Goal: Task Accomplishment & Management: Manage account settings

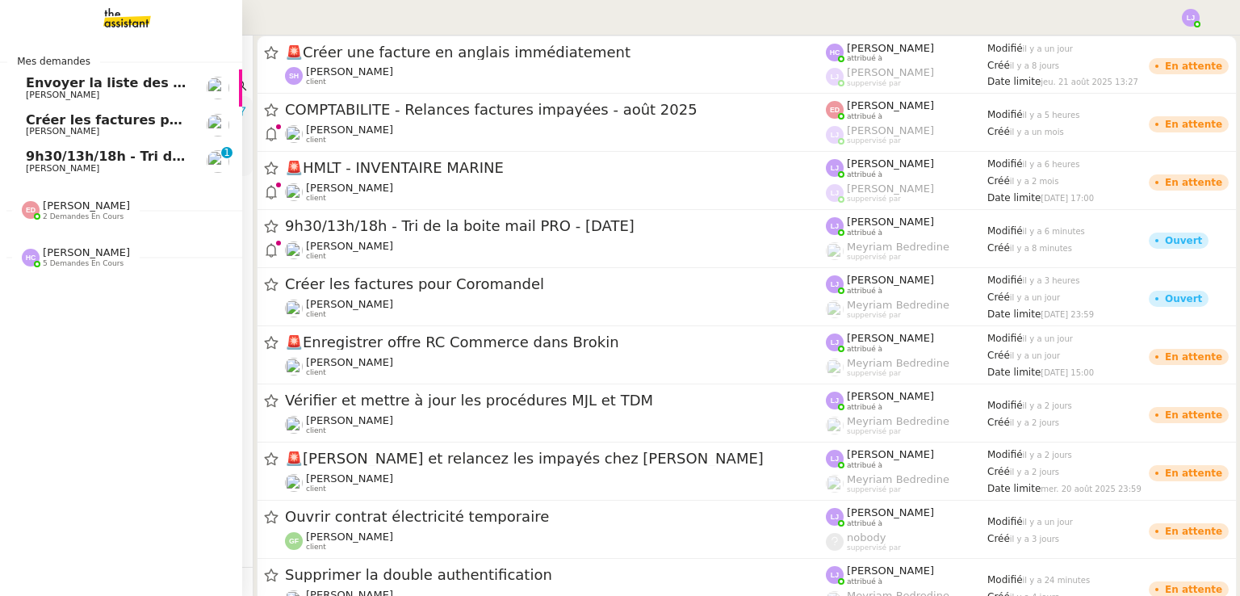
click at [125, 160] on span "9h30/13h/18h - Tri de la boite mail PRO - [DATE]" at bounding box center [200, 155] width 349 height 15
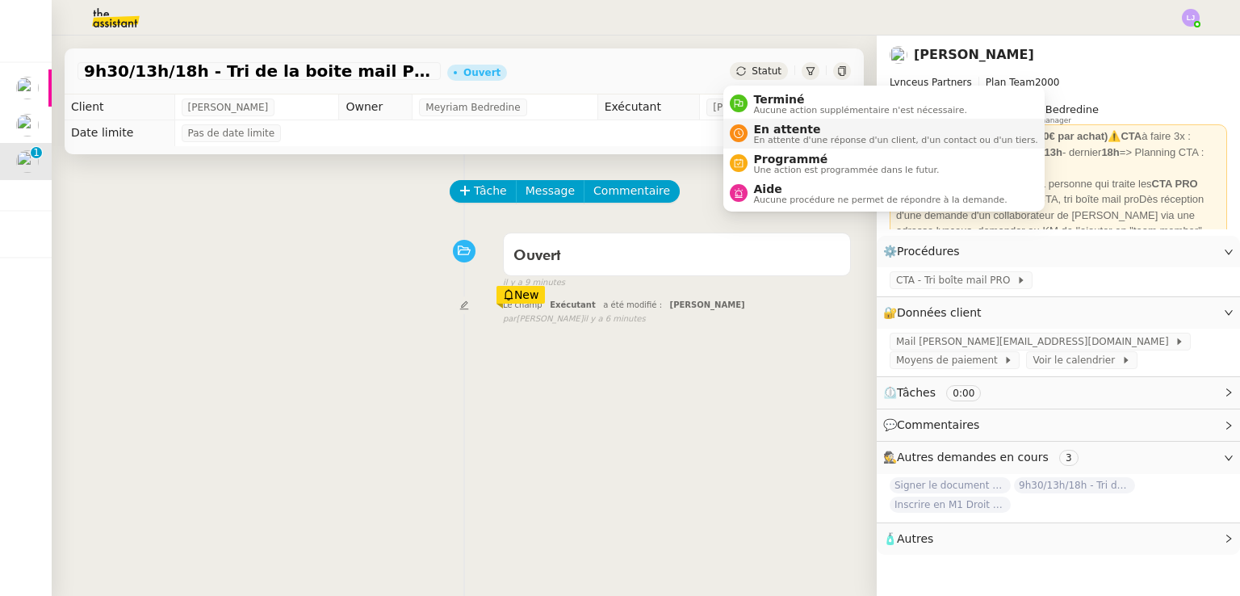
click at [736, 124] on nz-avatar at bounding box center [739, 133] width 18 height 18
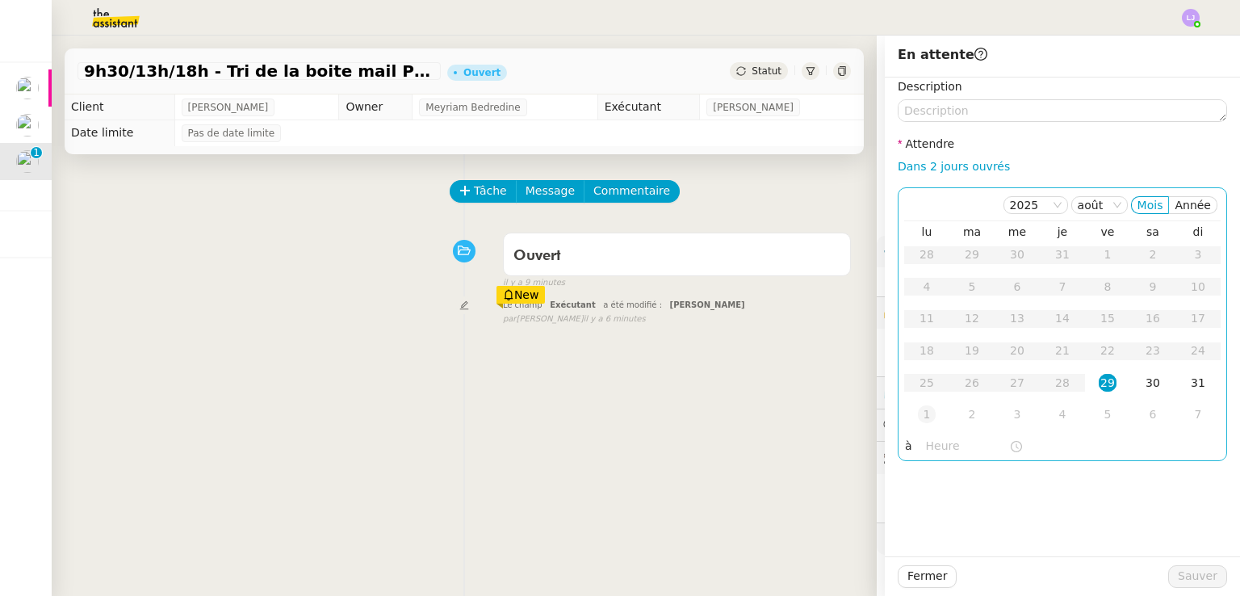
click at [918, 411] on div "1" at bounding box center [927, 414] width 18 height 18
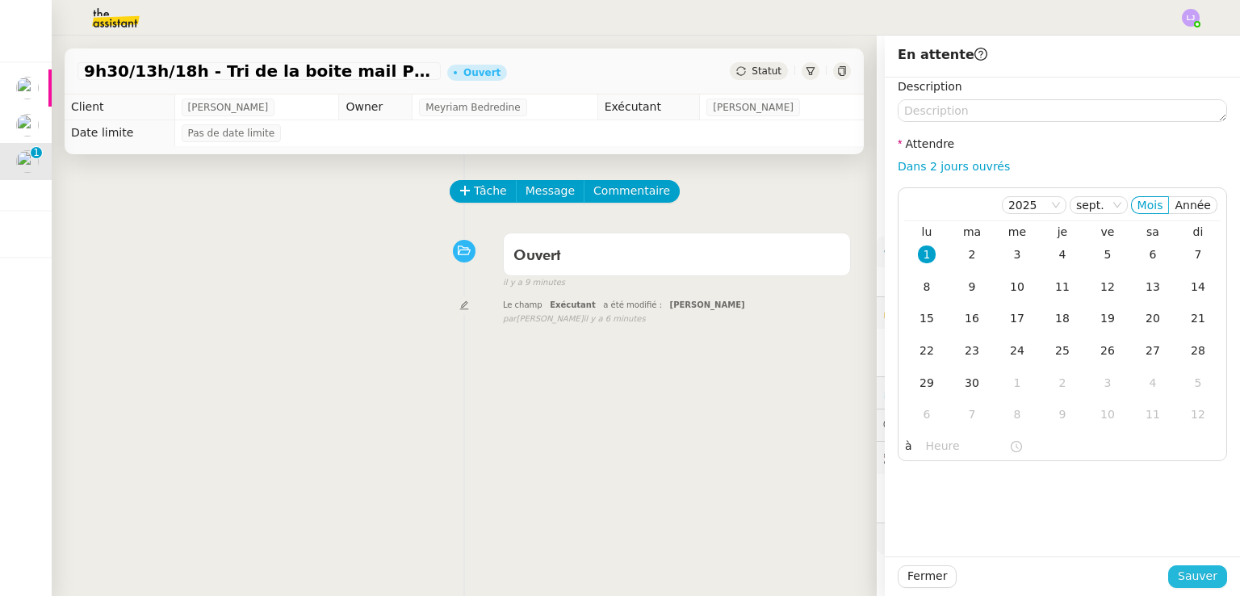
click at [1177, 569] on span "Sauver" at bounding box center [1197, 575] width 40 height 19
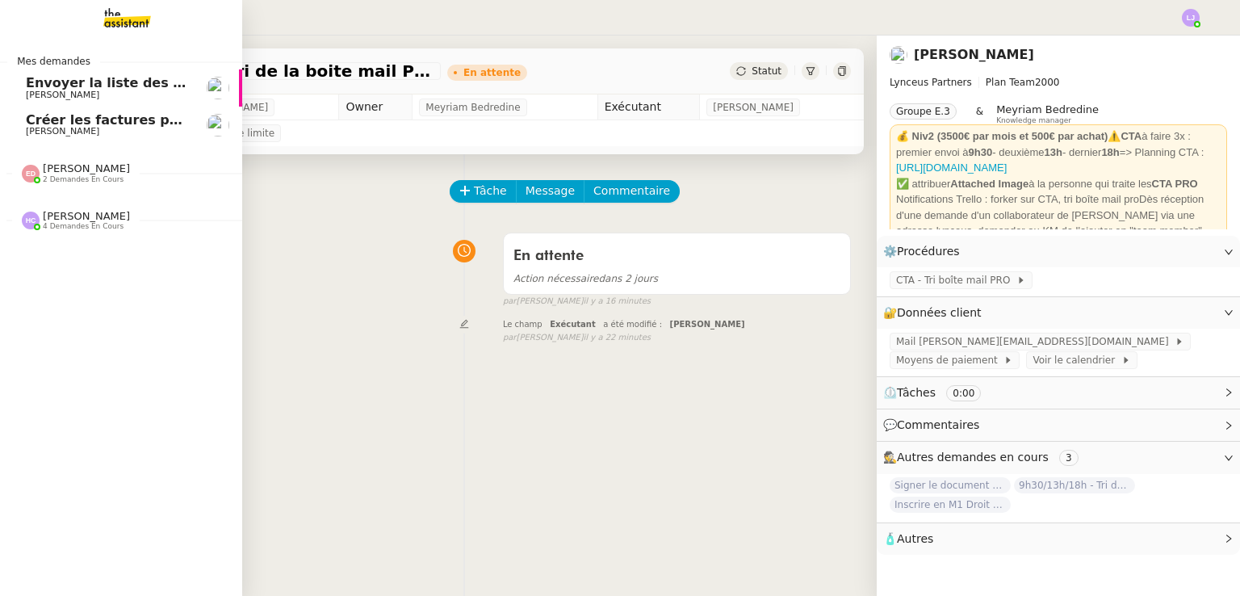
click at [6, 207] on span "[PERSON_NAME] 4 demandes en cours" at bounding box center [127, 214] width 242 height 34
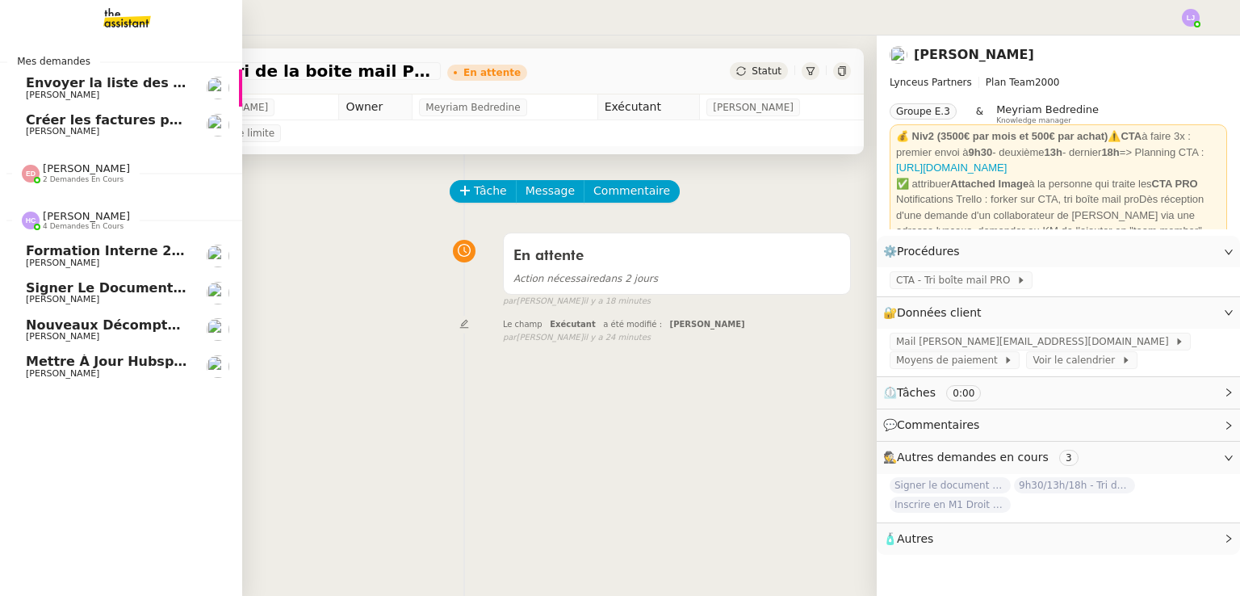
click at [158, 369] on span "[PERSON_NAME]" at bounding box center [107, 374] width 163 height 10
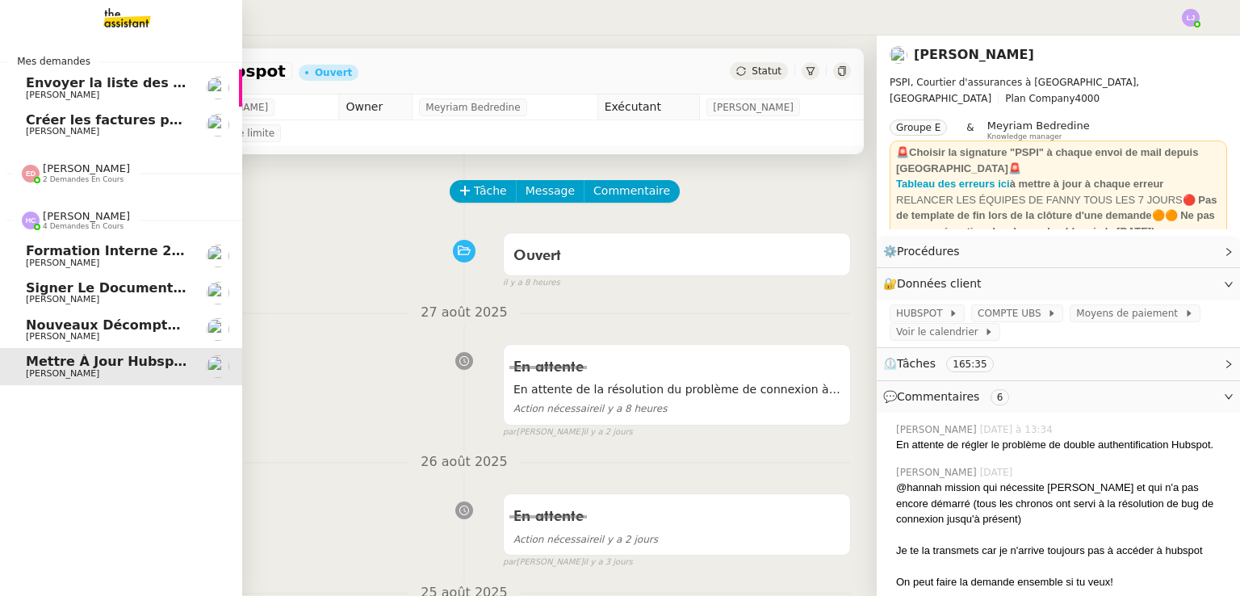
click at [163, 309] on link "Signer le document par [PERSON_NAME]" at bounding box center [121, 292] width 242 height 37
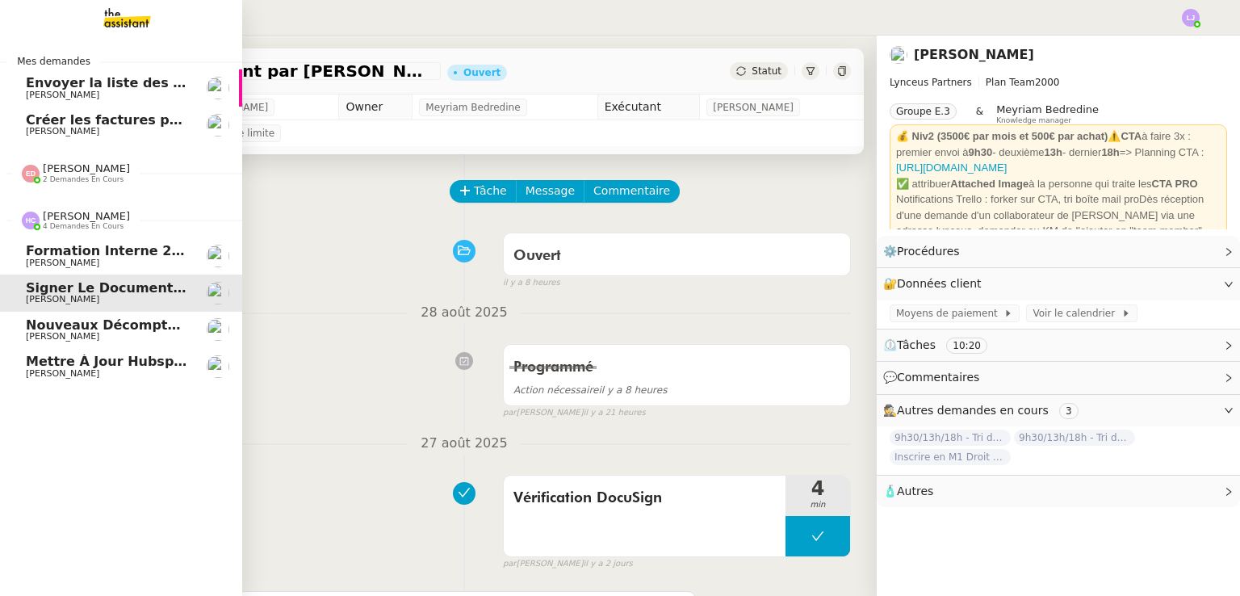
click at [127, 261] on span "[PERSON_NAME]" at bounding box center [107, 263] width 163 height 10
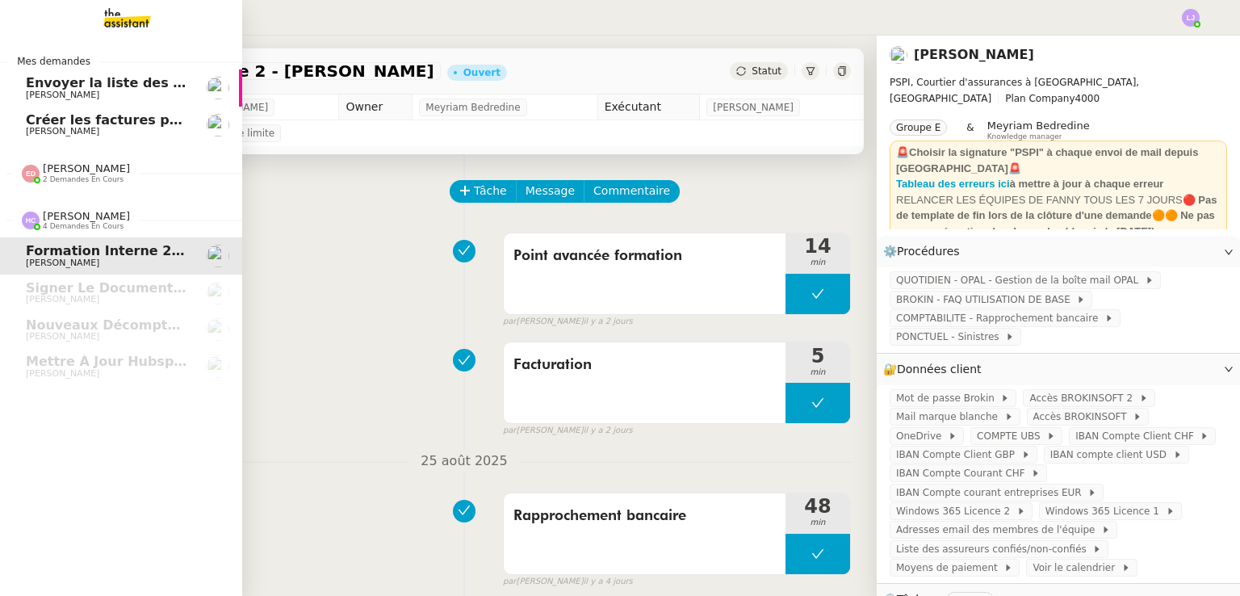
click at [98, 178] on span "2 demandes en cours" at bounding box center [83, 179] width 81 height 9
